Goal: Task Accomplishment & Management: Manage account settings

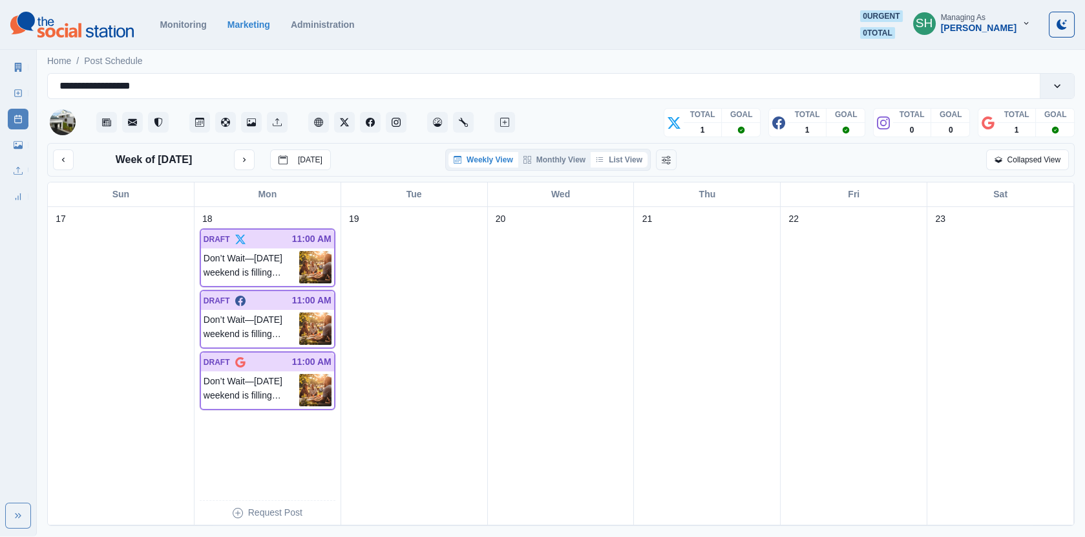
click at [615, 160] on button "List View" at bounding box center [619, 160] width 57 height 16
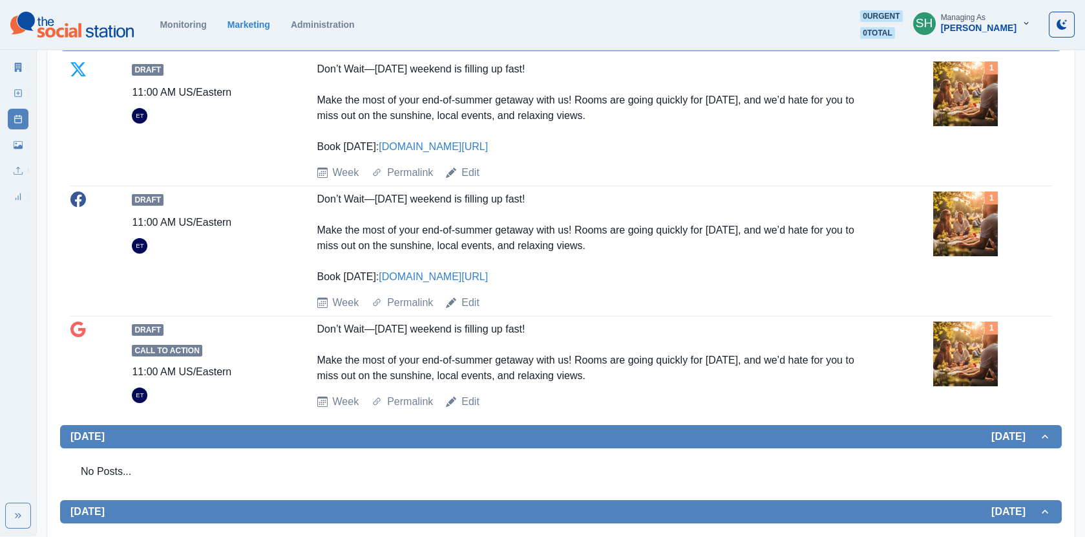
scroll to position [214, 0]
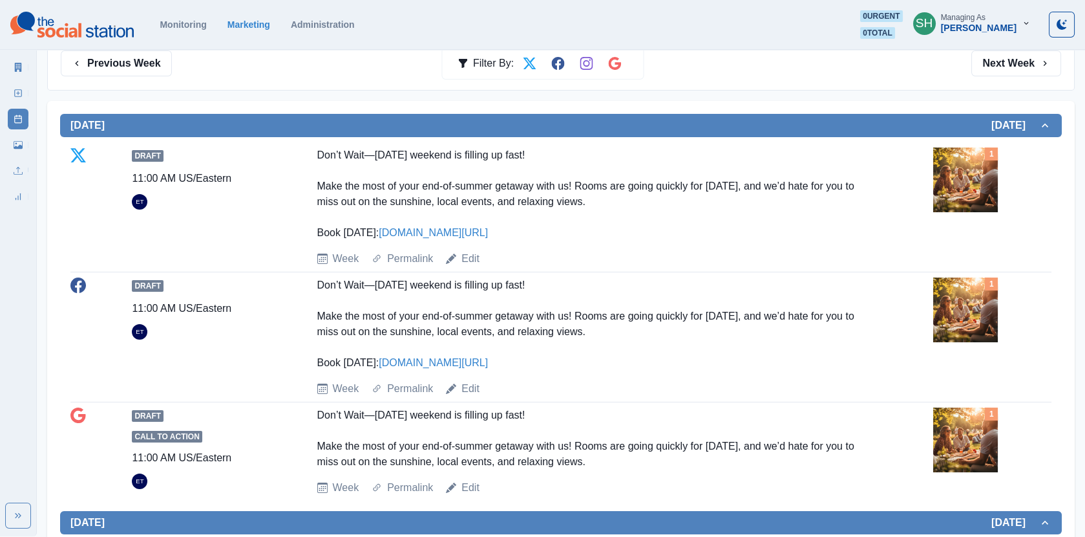
click at [950, 165] on img at bounding box center [965, 179] width 65 height 65
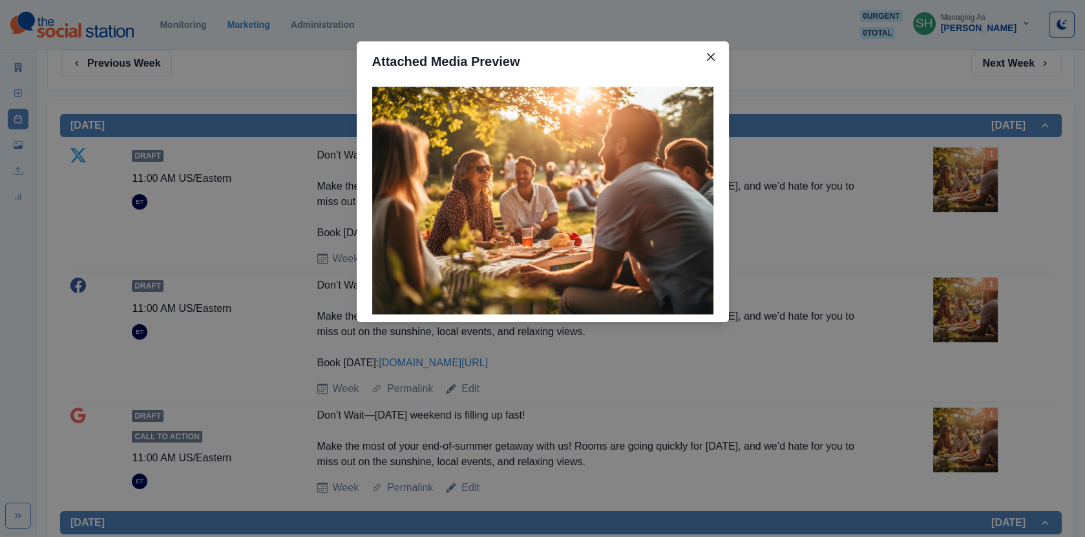
click at [878, 230] on div "Attached Media Preview" at bounding box center [542, 268] width 1085 height 537
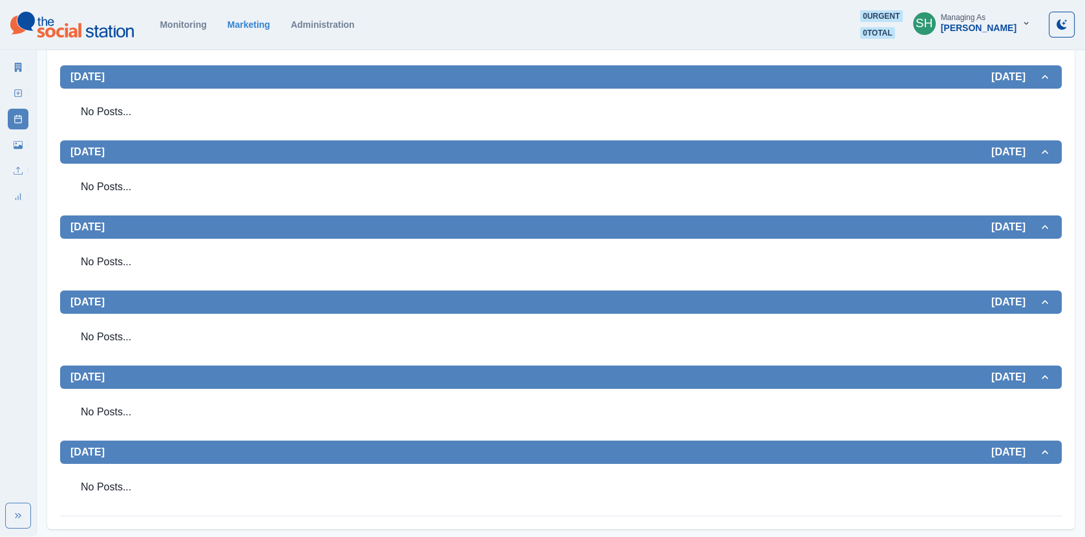
scroll to position [0, 0]
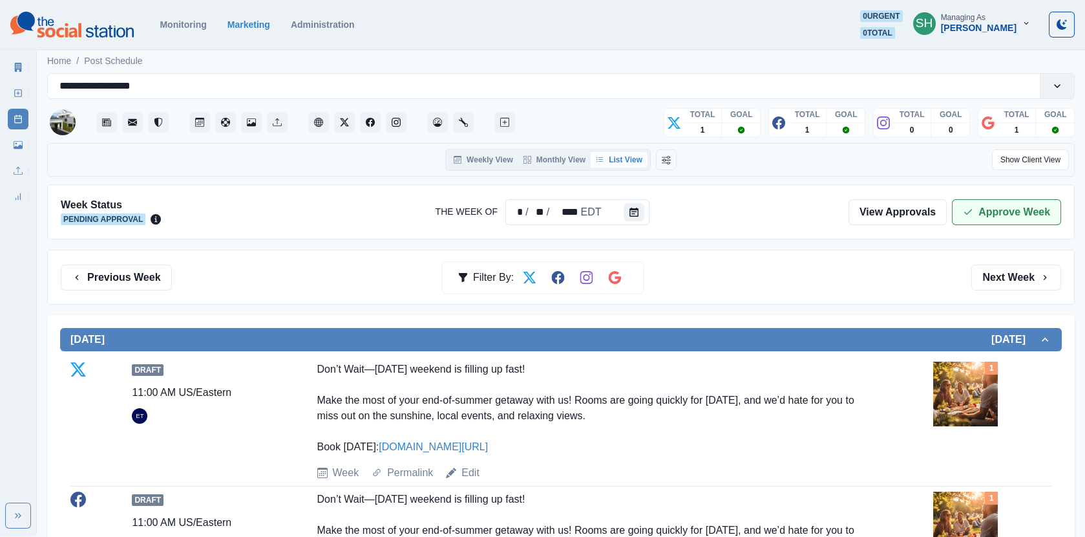
click at [1004, 211] on button "Approve Week" at bounding box center [1006, 212] width 109 height 26
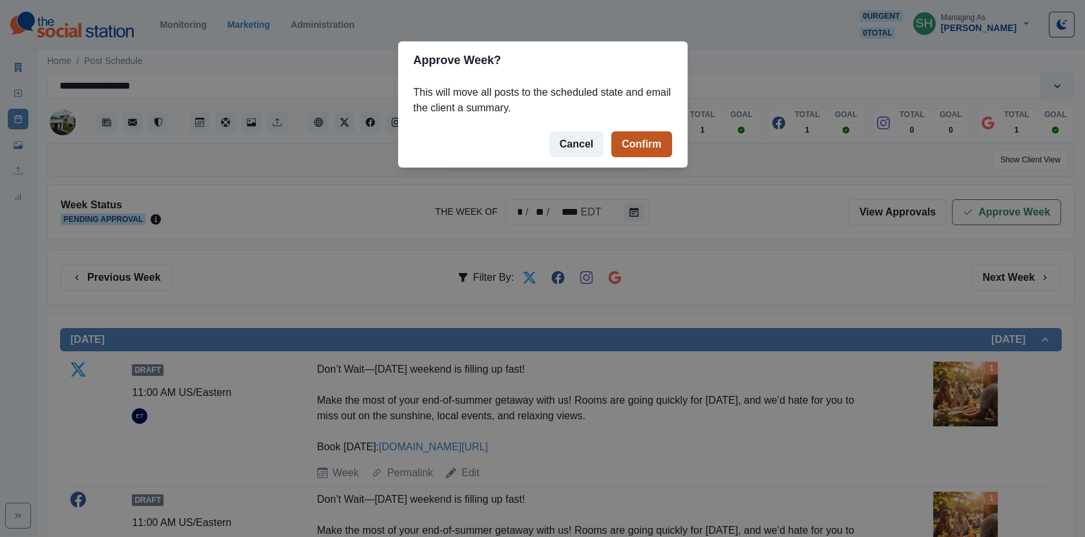
click at [655, 147] on button "Confirm" at bounding box center [641, 144] width 60 height 26
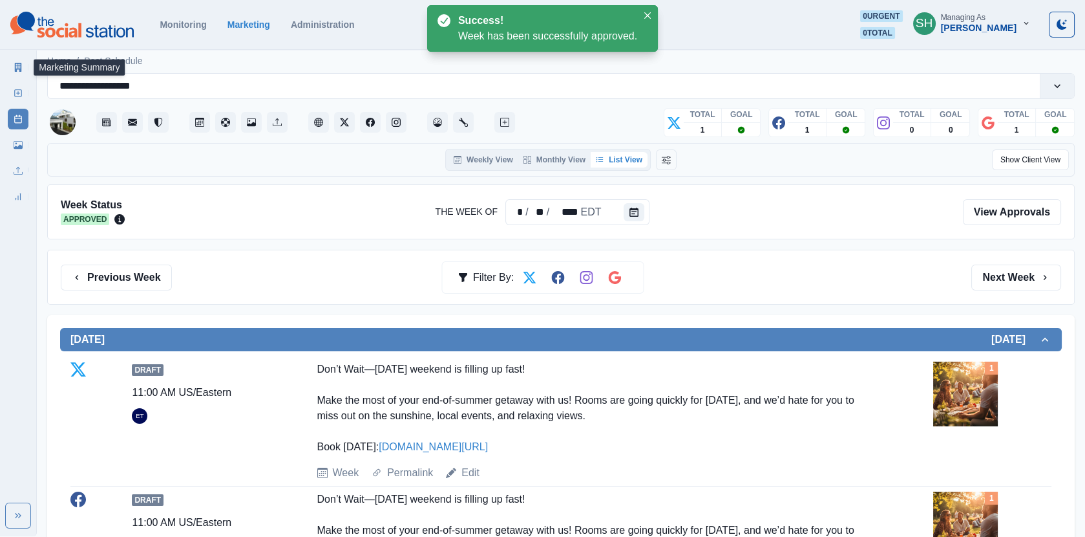
click at [21, 65] on icon at bounding box center [18, 67] width 7 height 9
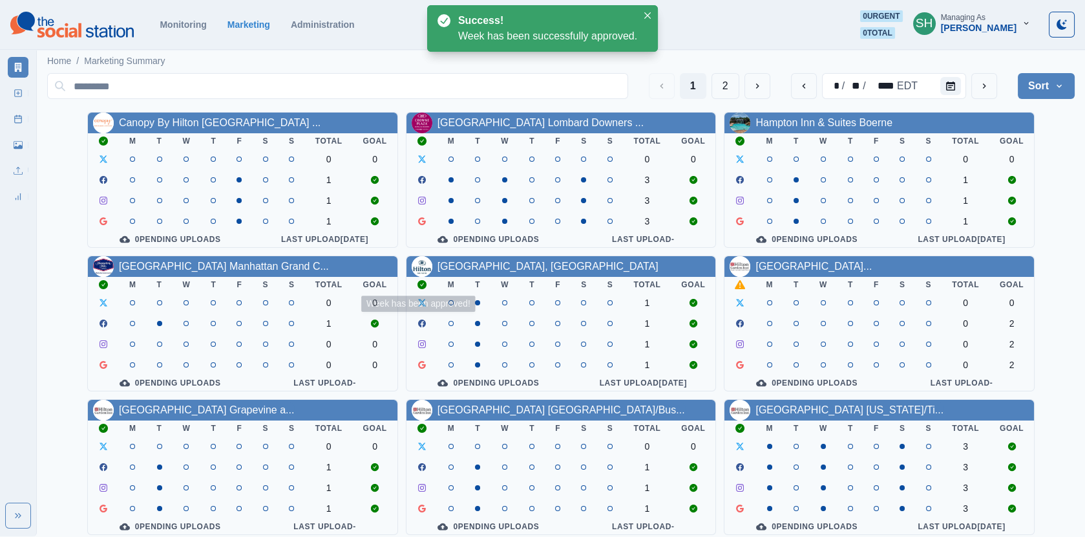
scroll to position [156, 0]
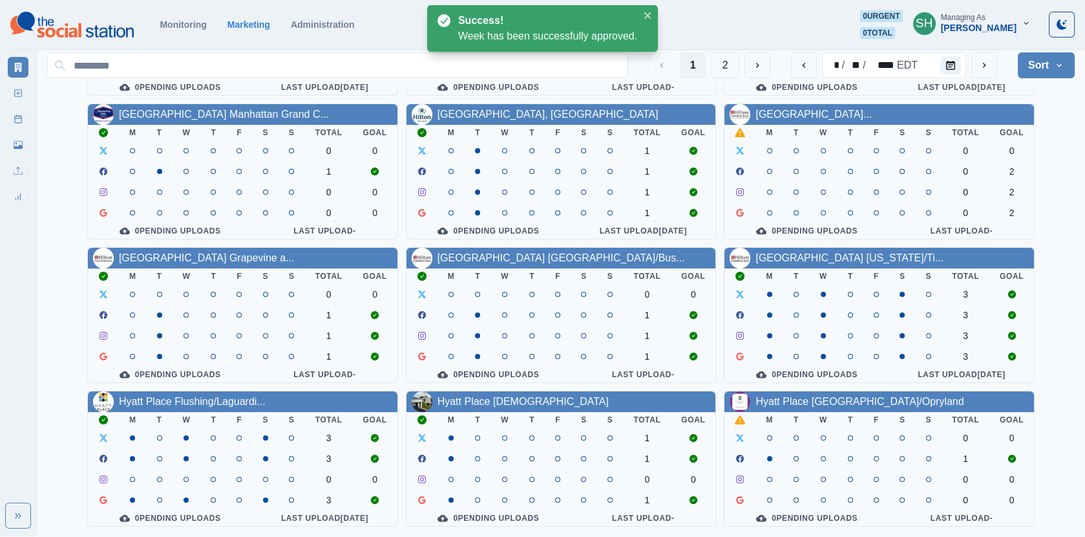
click at [776, 408] on div "Hyatt Place [GEOGRAPHIC_DATA]/Opryland" at bounding box center [880, 401] width 310 height 21
click at [776, 403] on link "Hyatt Place [GEOGRAPHIC_DATA]/Opryland" at bounding box center [860, 401] width 208 height 11
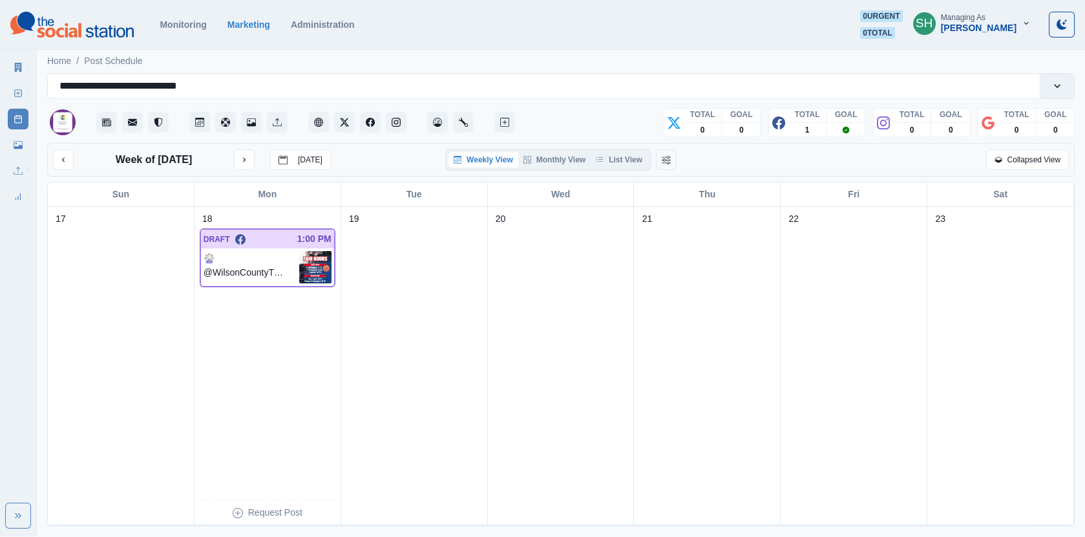
click at [633, 149] on div "Weekly View Monthly View List View" at bounding box center [548, 160] width 206 height 22
click at [633, 157] on button "List View" at bounding box center [619, 160] width 57 height 16
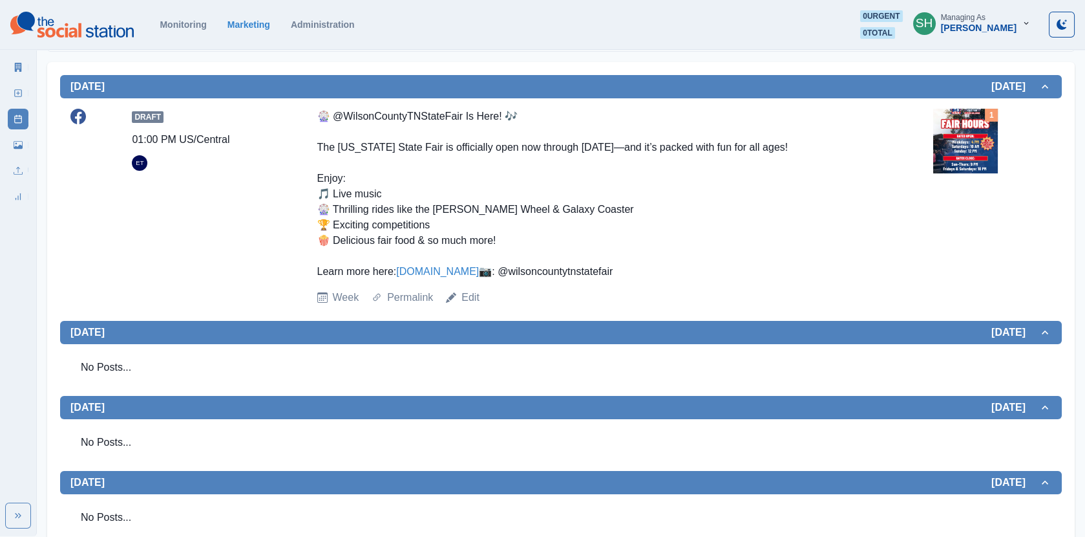
scroll to position [95, 0]
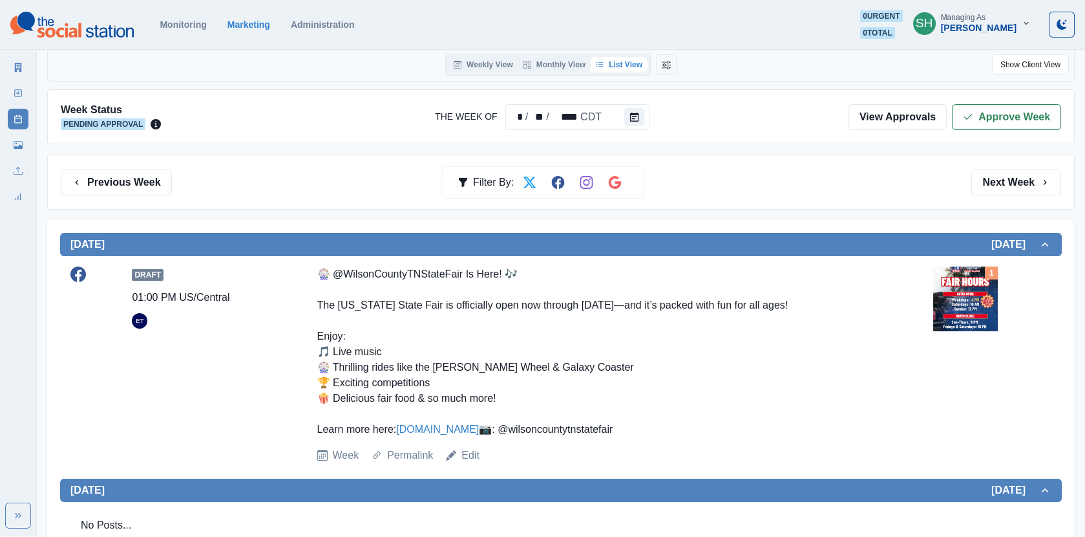
click at [981, 284] on img at bounding box center [965, 298] width 65 height 65
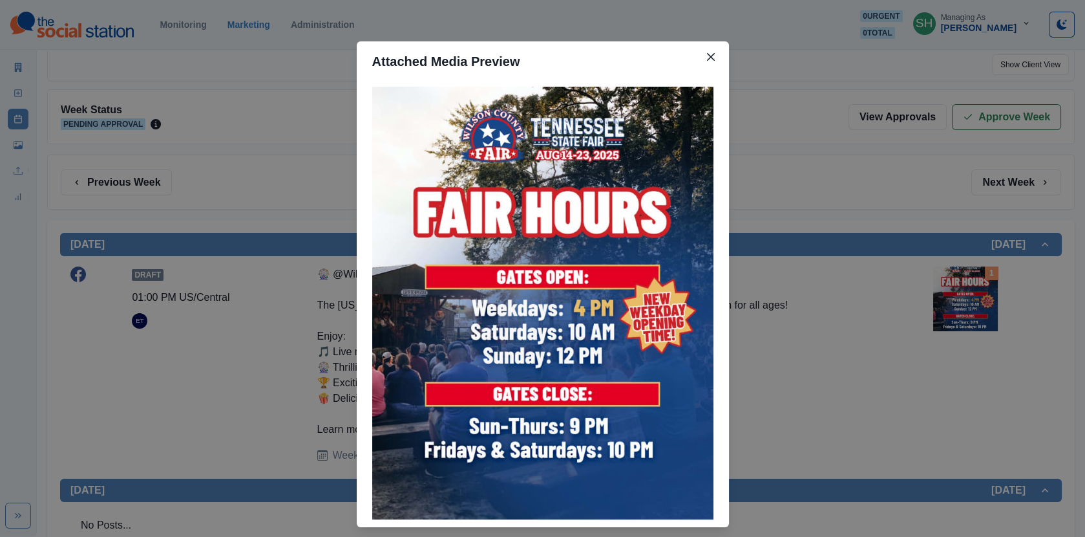
click at [935, 265] on div "Attached Media Preview" at bounding box center [542, 268] width 1085 height 537
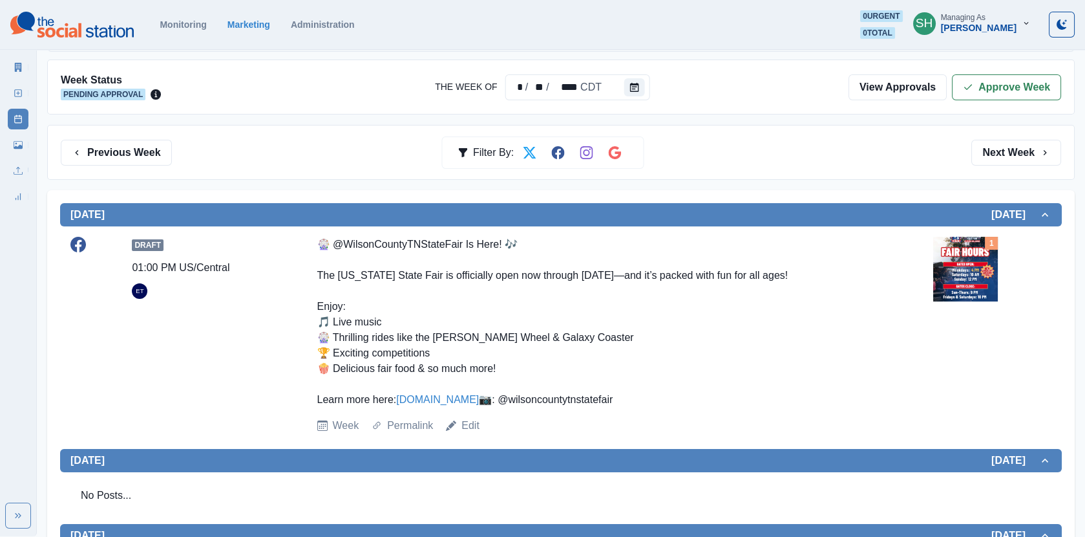
scroll to position [134, 0]
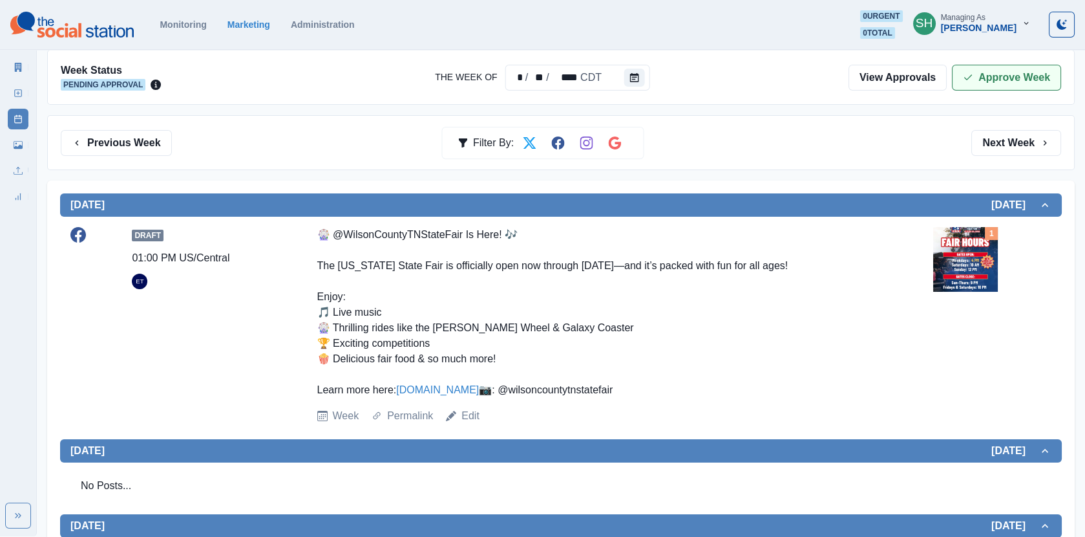
click at [1004, 79] on button "Approve Week" at bounding box center [1006, 78] width 109 height 26
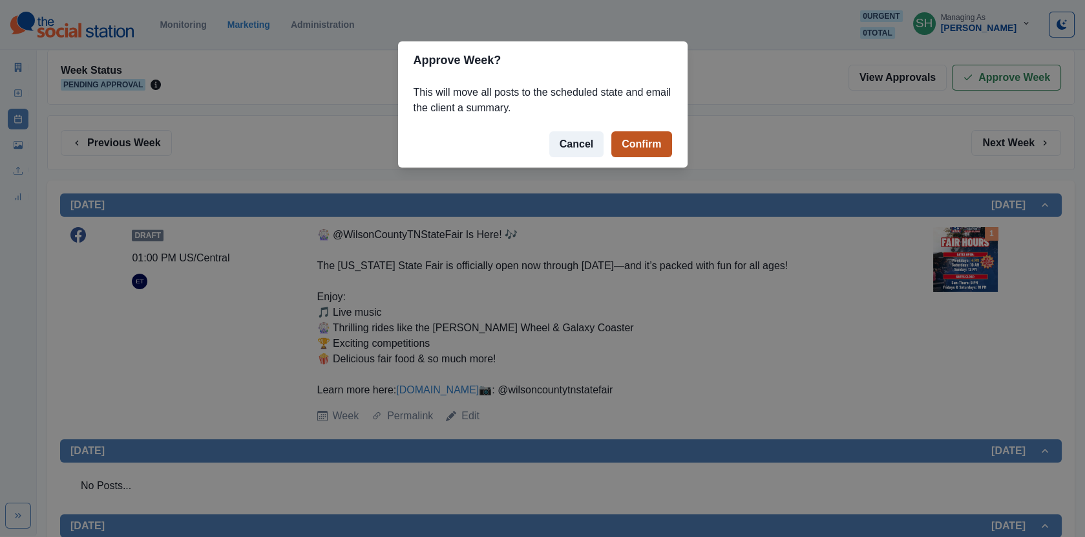
click at [650, 143] on button "Confirm" at bounding box center [641, 144] width 60 height 26
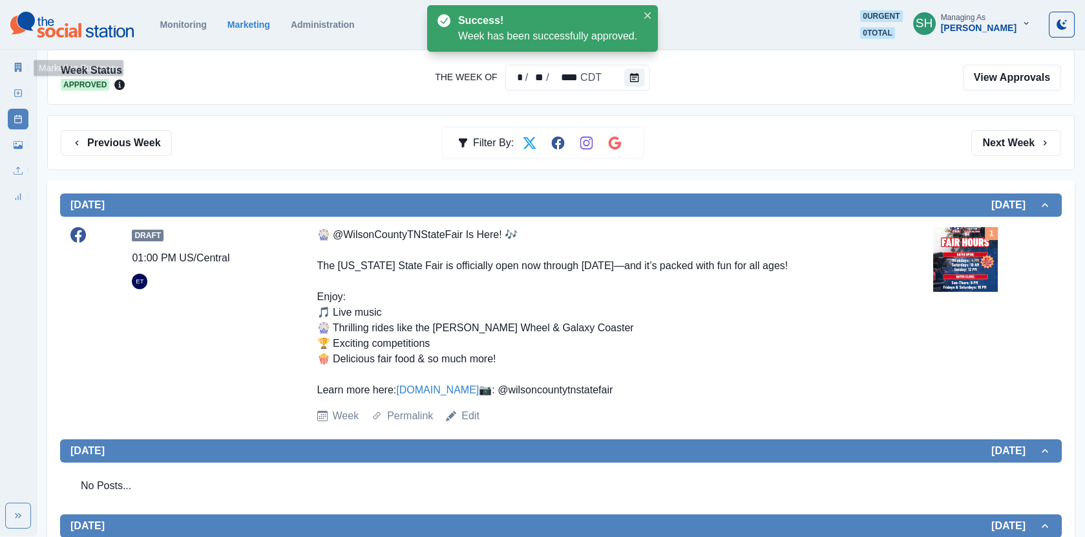
click at [17, 75] on link "Marketing Summary" at bounding box center [18, 67] width 21 height 21
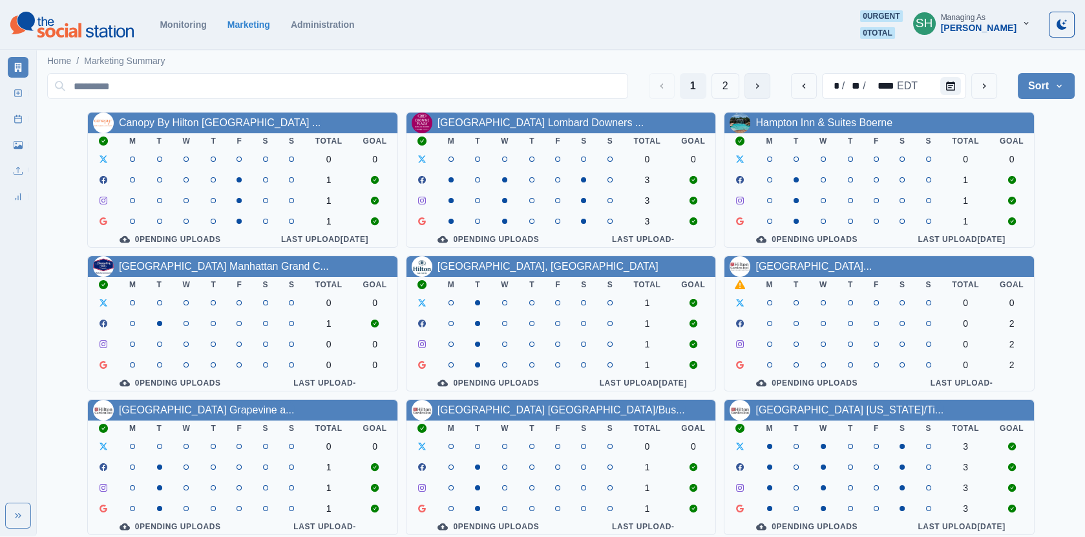
click at [749, 92] on button "Next Media" at bounding box center [758, 86] width 26 height 26
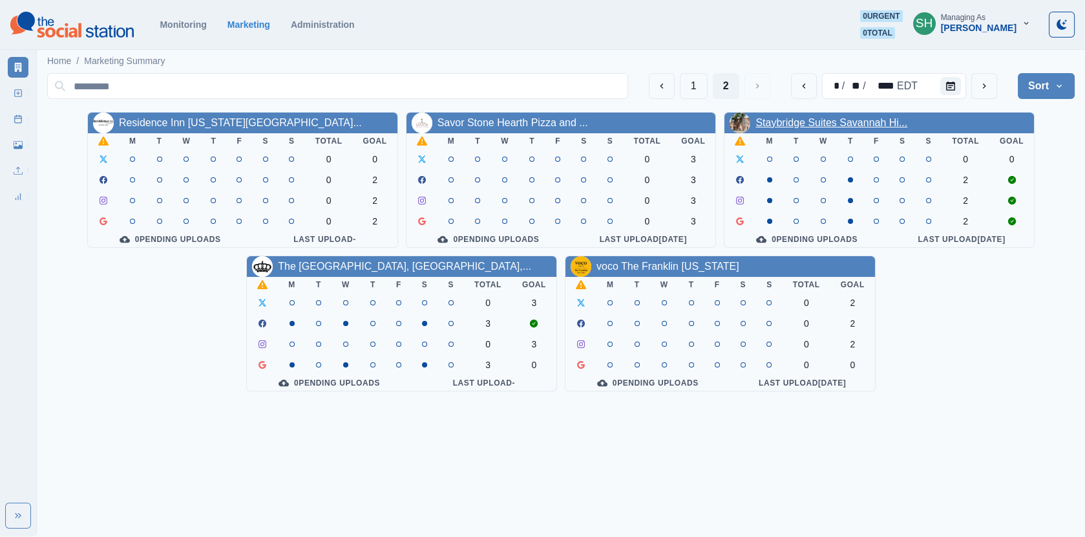
click at [831, 125] on link "Staybridge Suites Savannah Hi..." at bounding box center [832, 122] width 152 height 11
